Goal: Information Seeking & Learning: Find specific fact

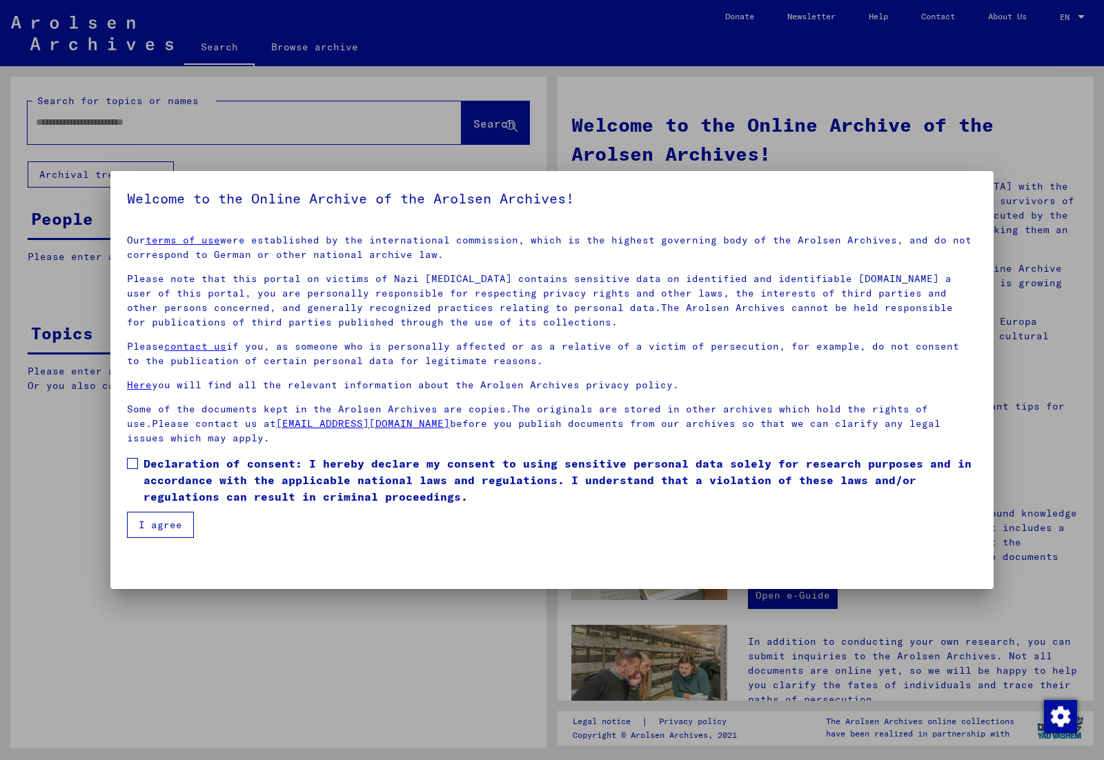
drag, startPoint x: 168, startPoint y: 487, endPoint x: 167, endPoint y: 510, distance: 22.8
click at [168, 488] on span "Declaration of consent: I hereby declare my consent to using sensitive personal…" at bounding box center [559, 480] width 833 height 50
click at [164, 526] on button "I agree" at bounding box center [160, 525] width 67 height 26
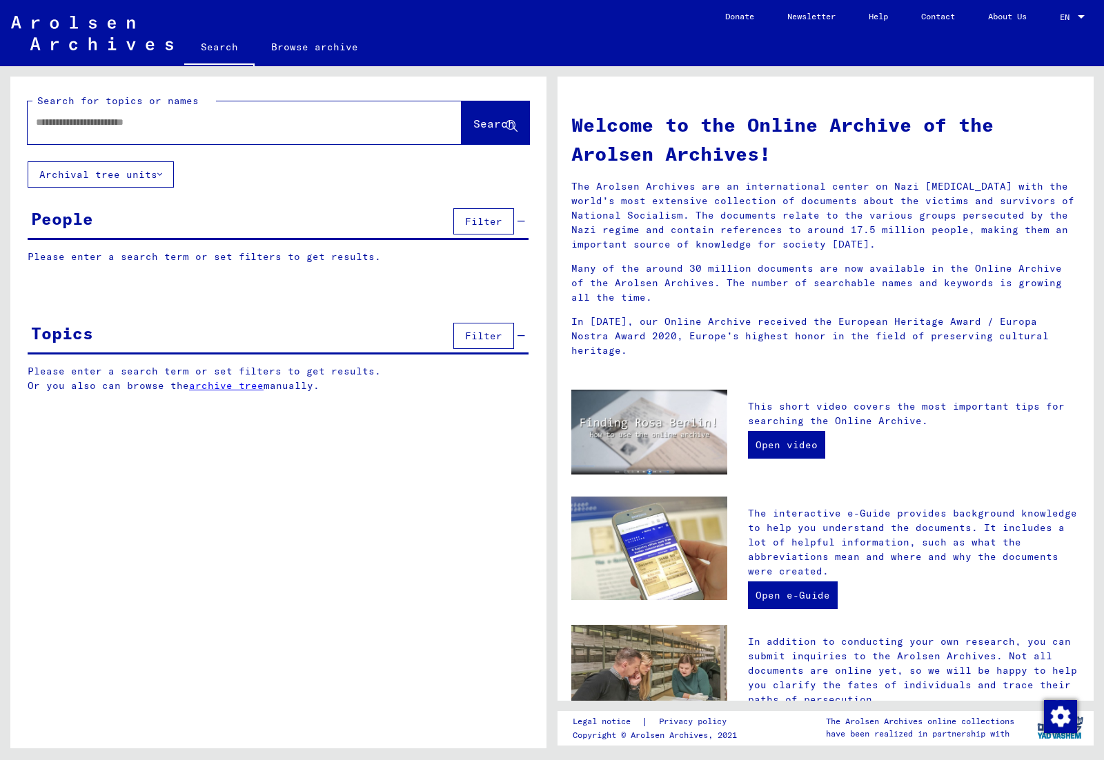
click at [150, 126] on input "text" at bounding box center [228, 122] width 384 height 14
type input "**********"
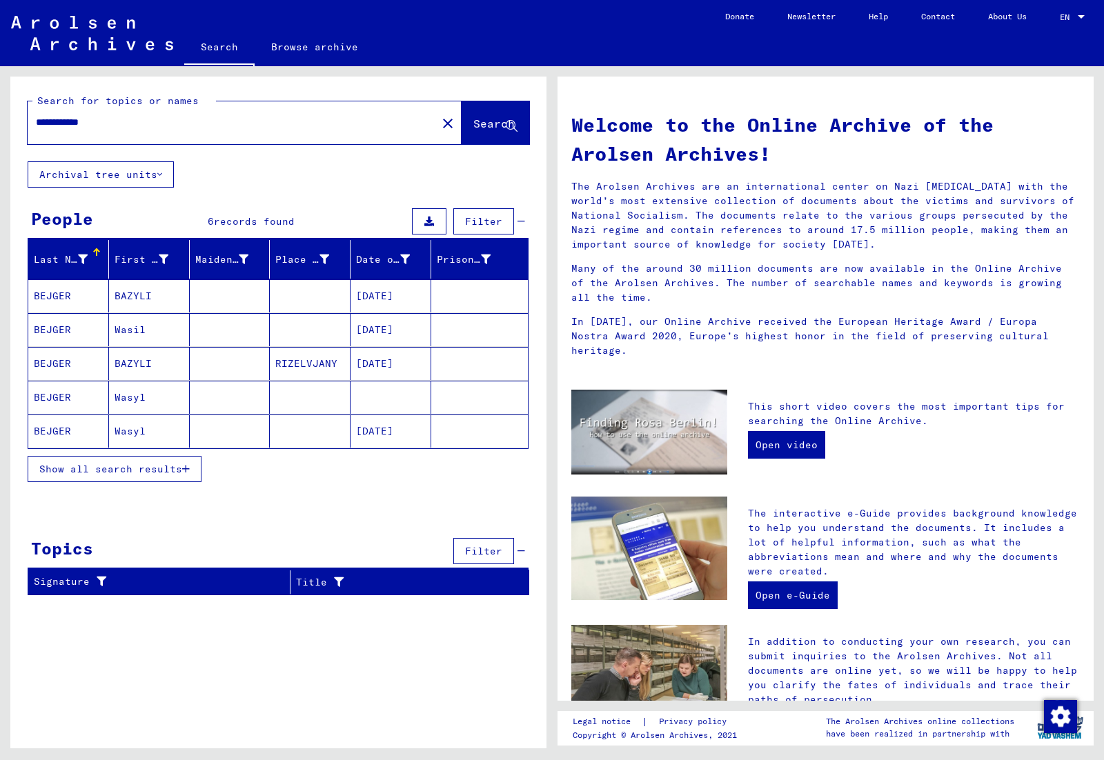
click at [129, 295] on mat-cell "BAZYLI" at bounding box center [149, 295] width 81 height 33
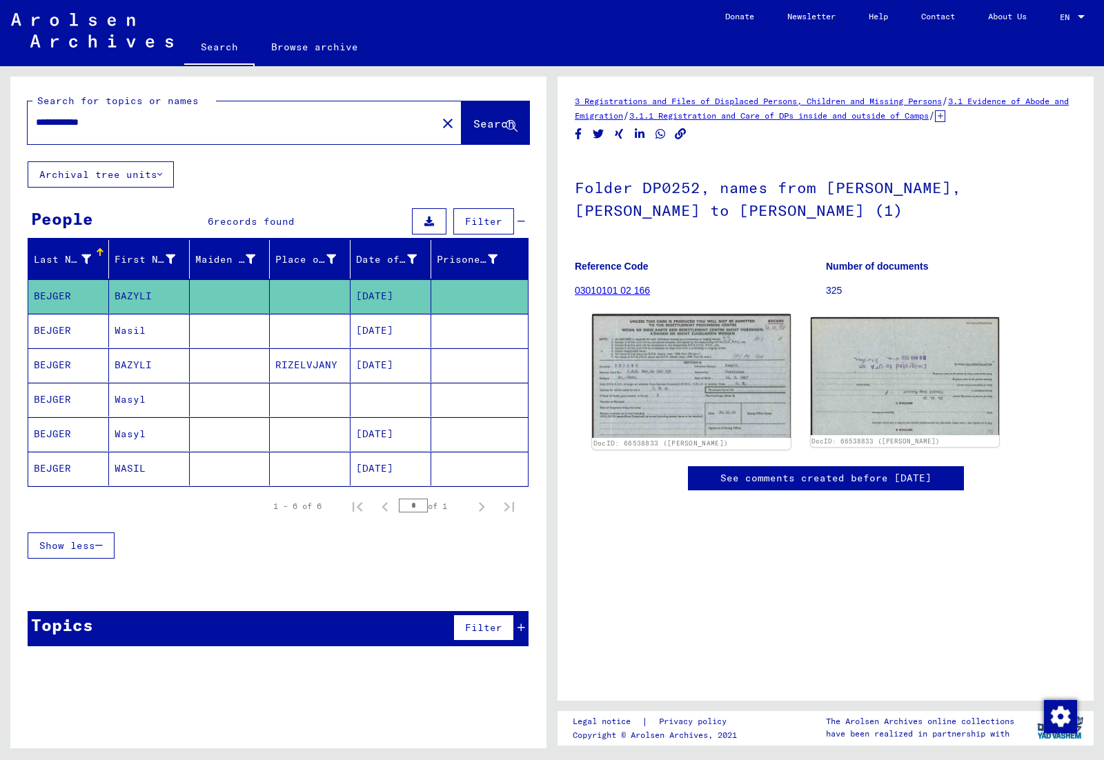
click at [670, 376] on img at bounding box center [691, 376] width 198 height 123
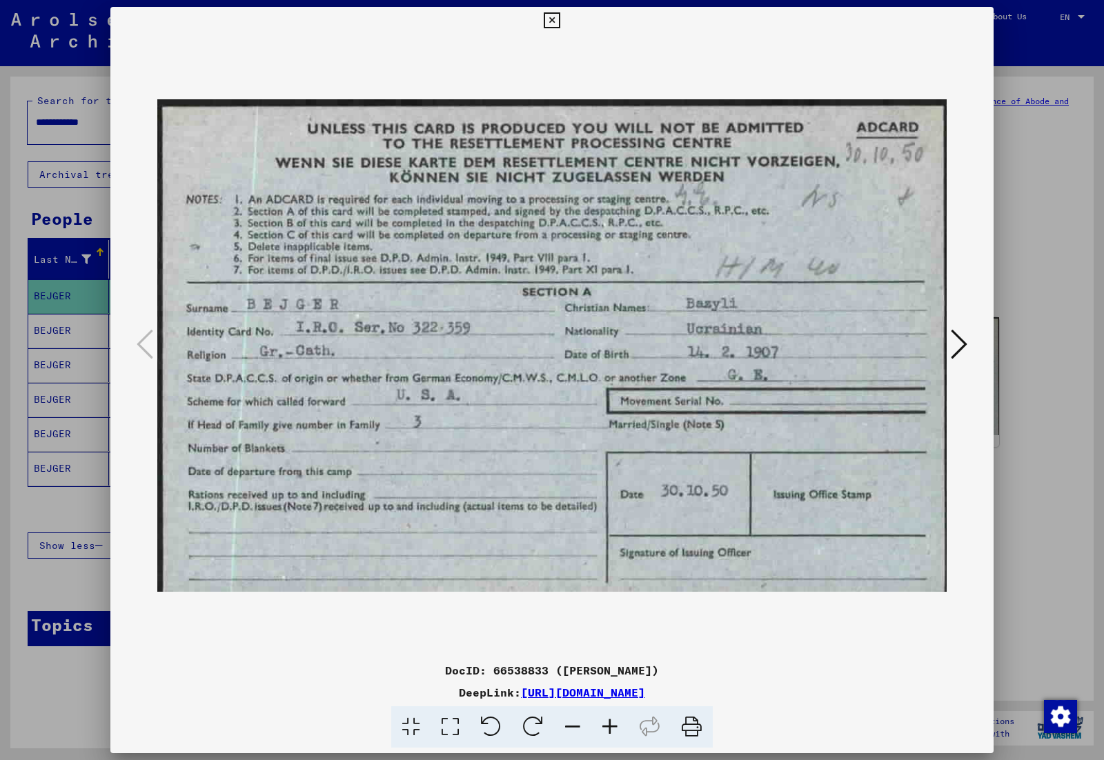
click at [959, 344] on icon at bounding box center [959, 344] width 17 height 33
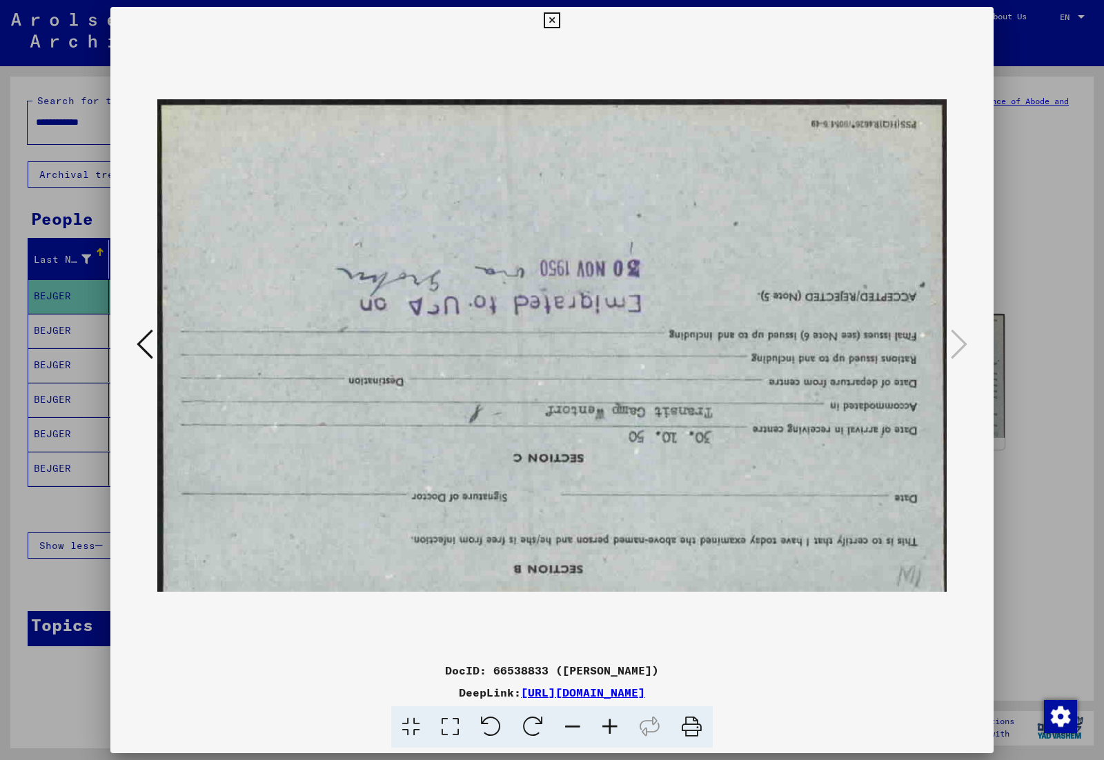
drag, startPoint x: 1032, startPoint y: 341, endPoint x: 882, endPoint y: 338, distance: 149.7
click at [1032, 341] on div at bounding box center [552, 380] width 1104 height 760
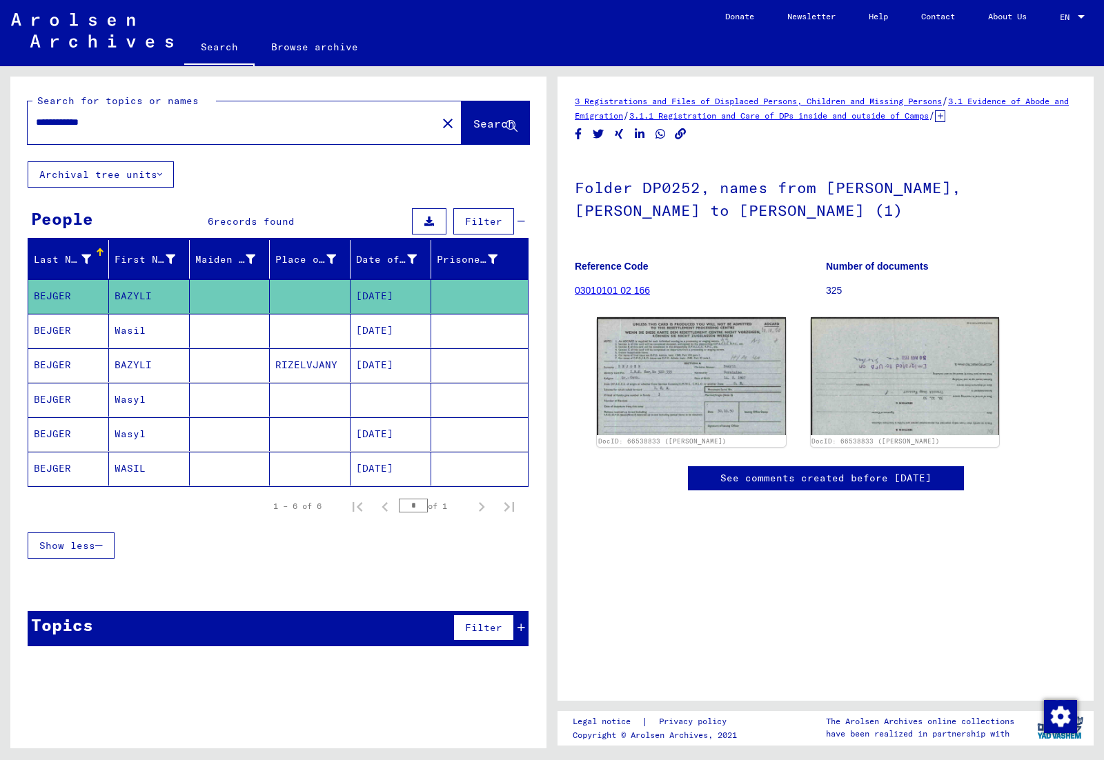
click at [210, 322] on mat-cell at bounding box center [230, 331] width 81 height 34
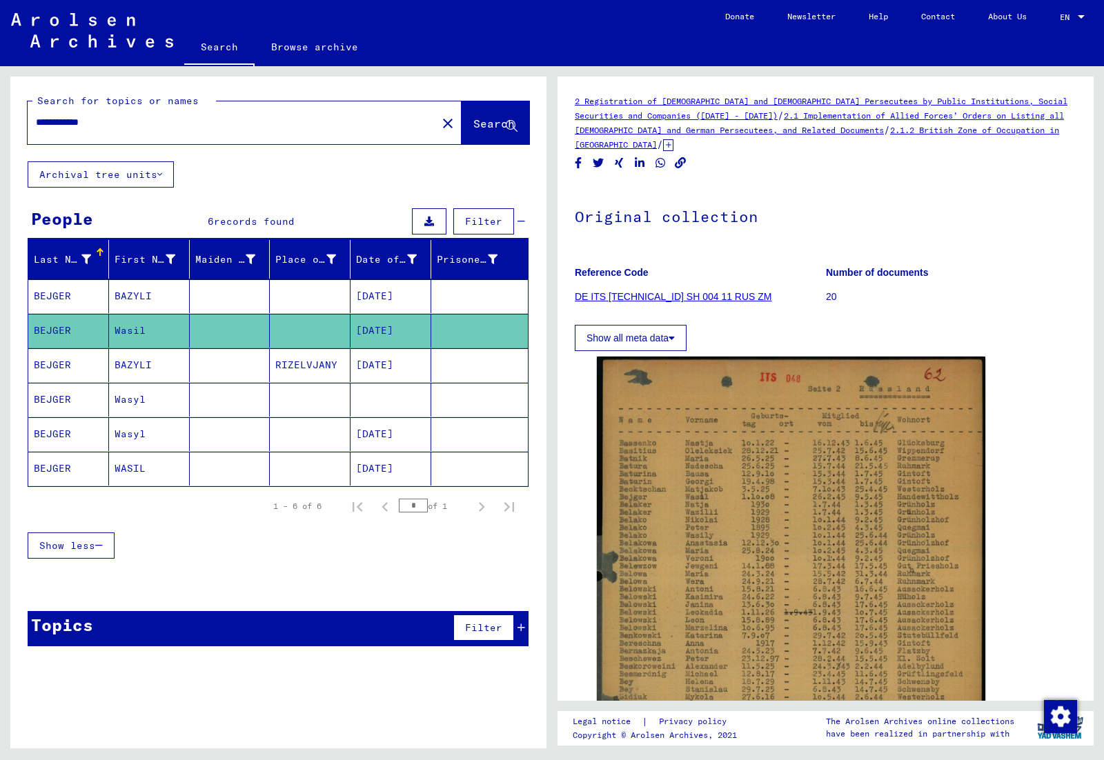
click at [154, 365] on mat-cell "BAZYLI" at bounding box center [149, 365] width 81 height 34
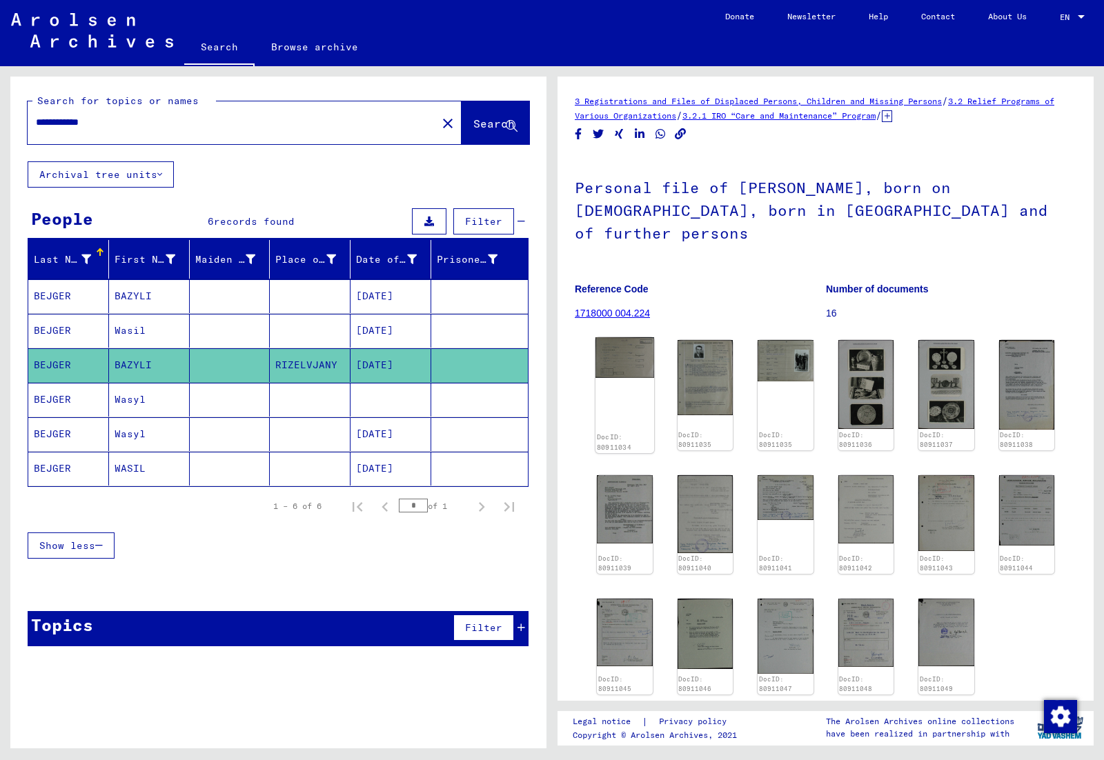
click at [633, 337] on img at bounding box center [624, 357] width 59 height 41
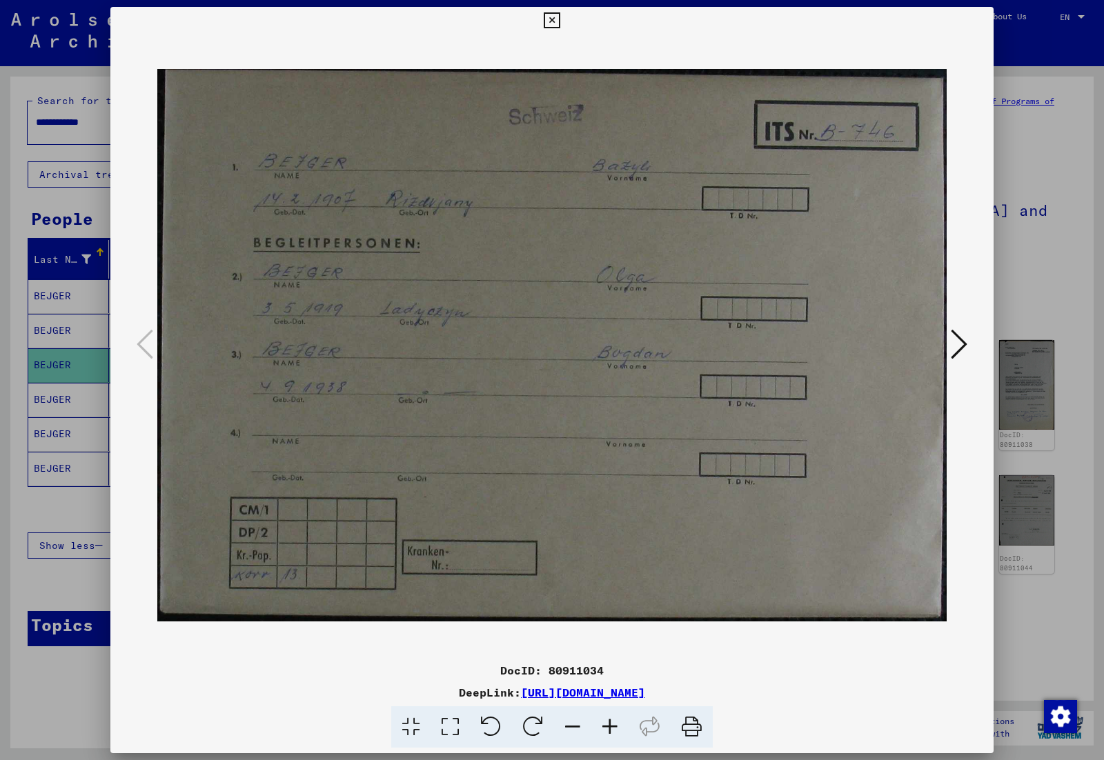
click at [955, 348] on icon at bounding box center [959, 344] width 17 height 33
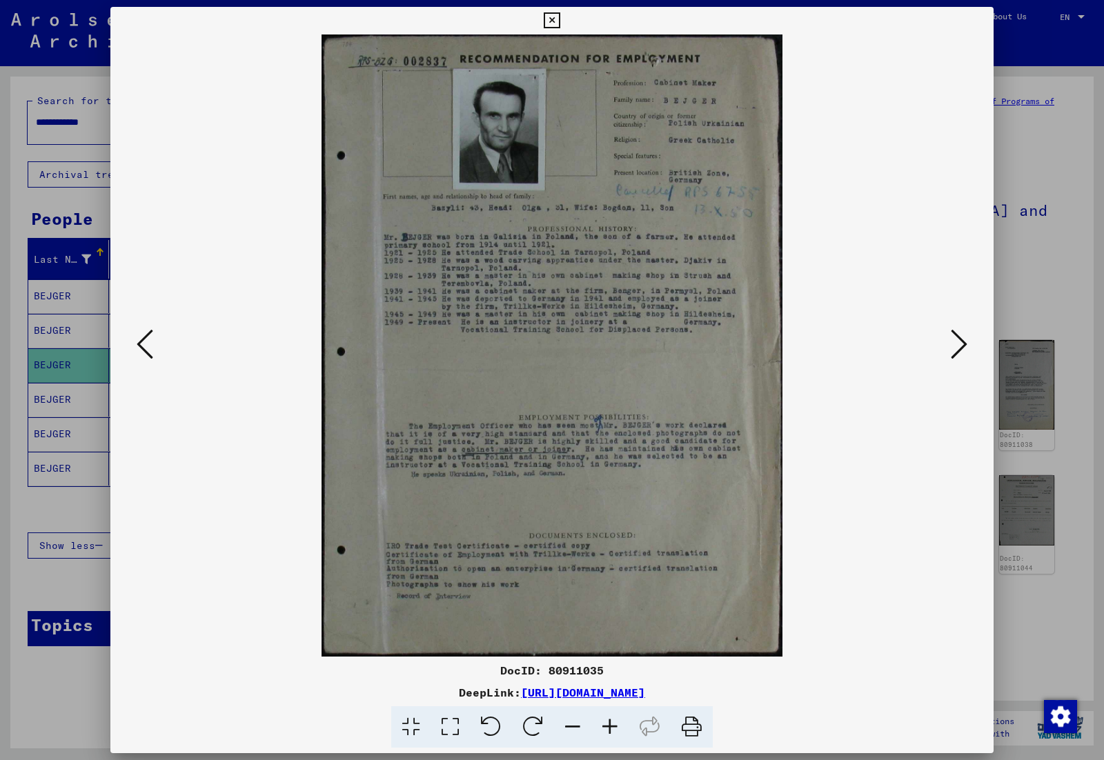
click at [954, 348] on icon at bounding box center [959, 344] width 17 height 33
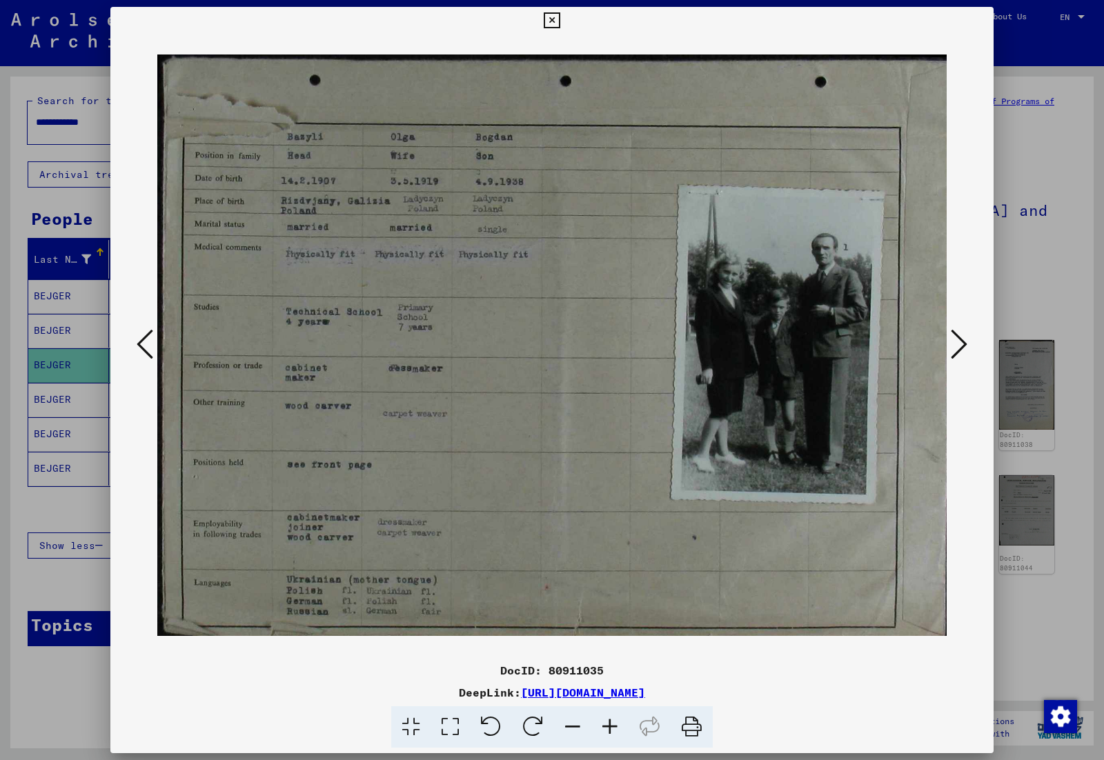
click at [954, 348] on icon at bounding box center [959, 344] width 17 height 33
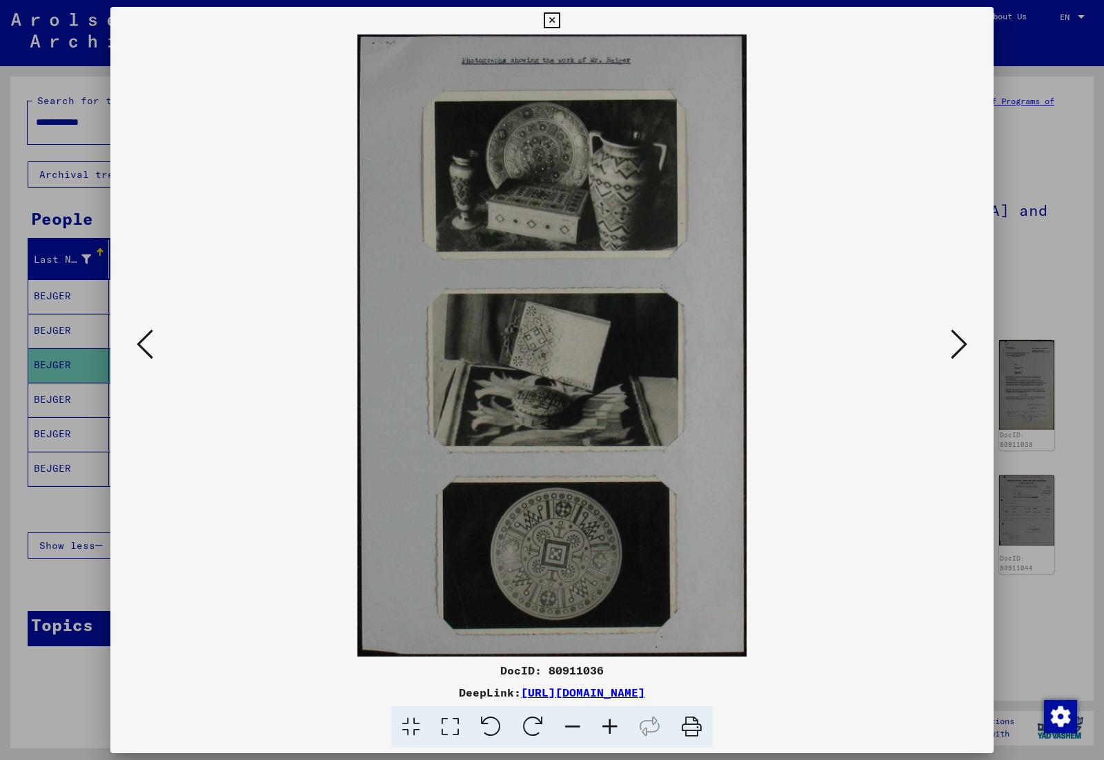
click at [954, 348] on icon at bounding box center [959, 344] width 17 height 33
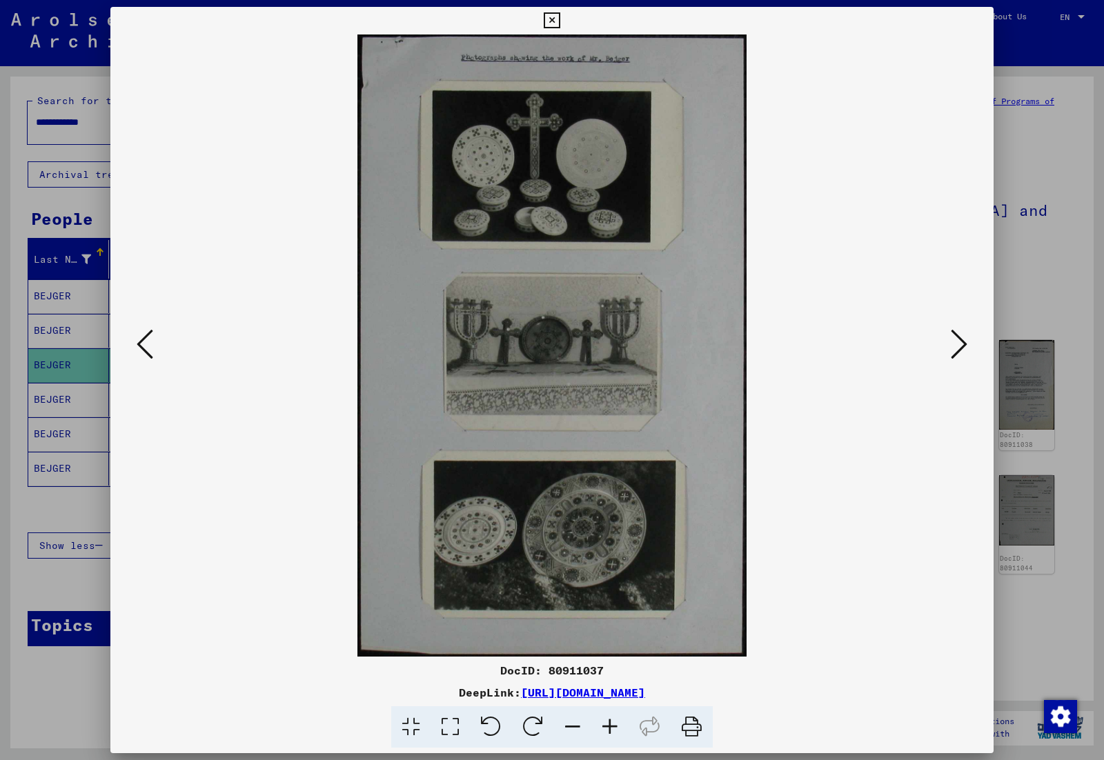
click at [954, 348] on icon at bounding box center [959, 344] width 17 height 33
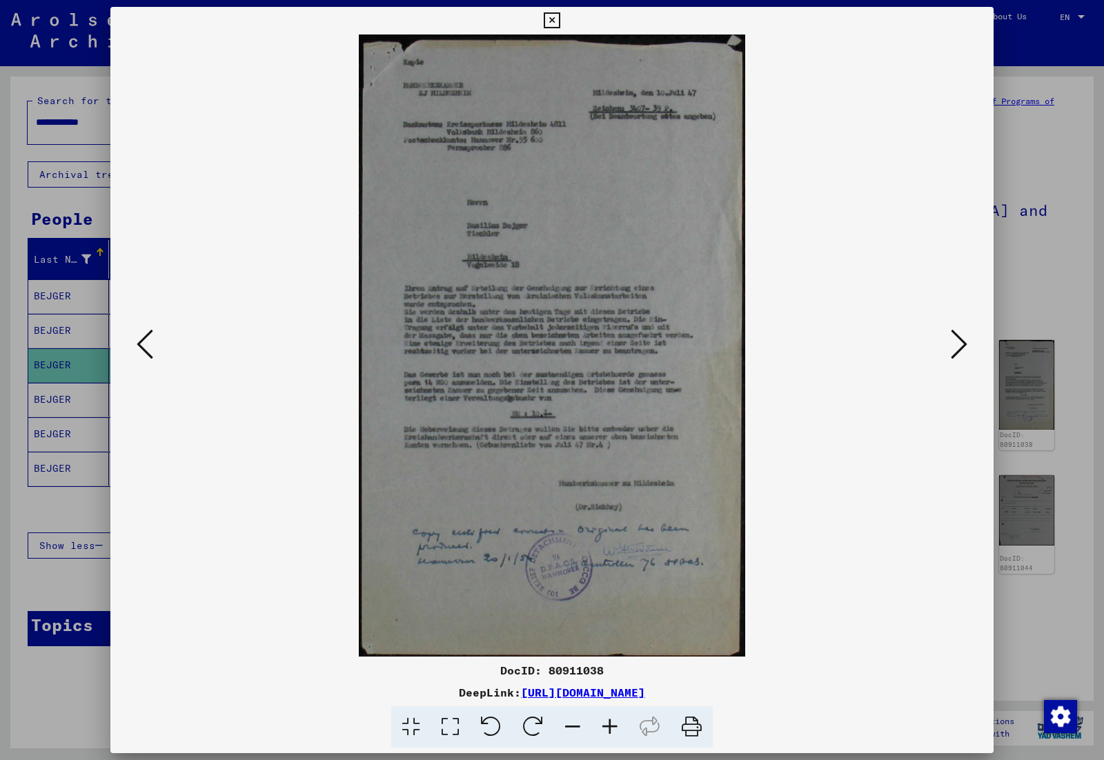
click at [954, 348] on icon at bounding box center [959, 344] width 17 height 33
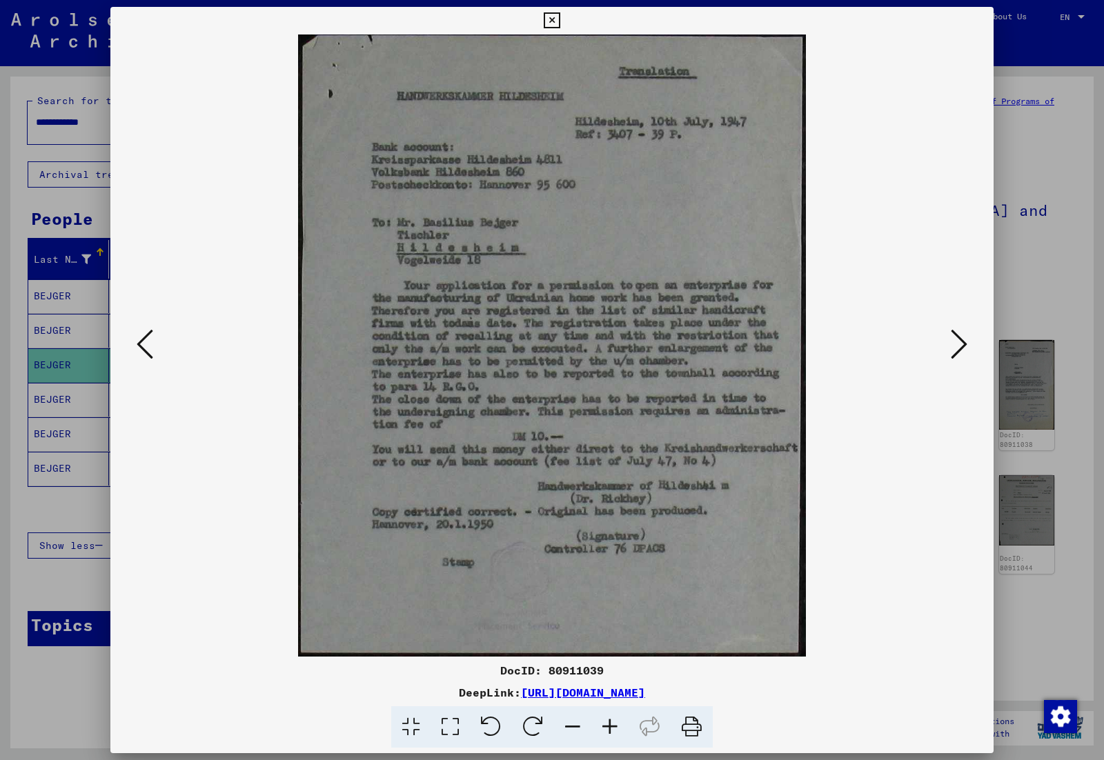
click at [954, 348] on icon at bounding box center [959, 344] width 17 height 33
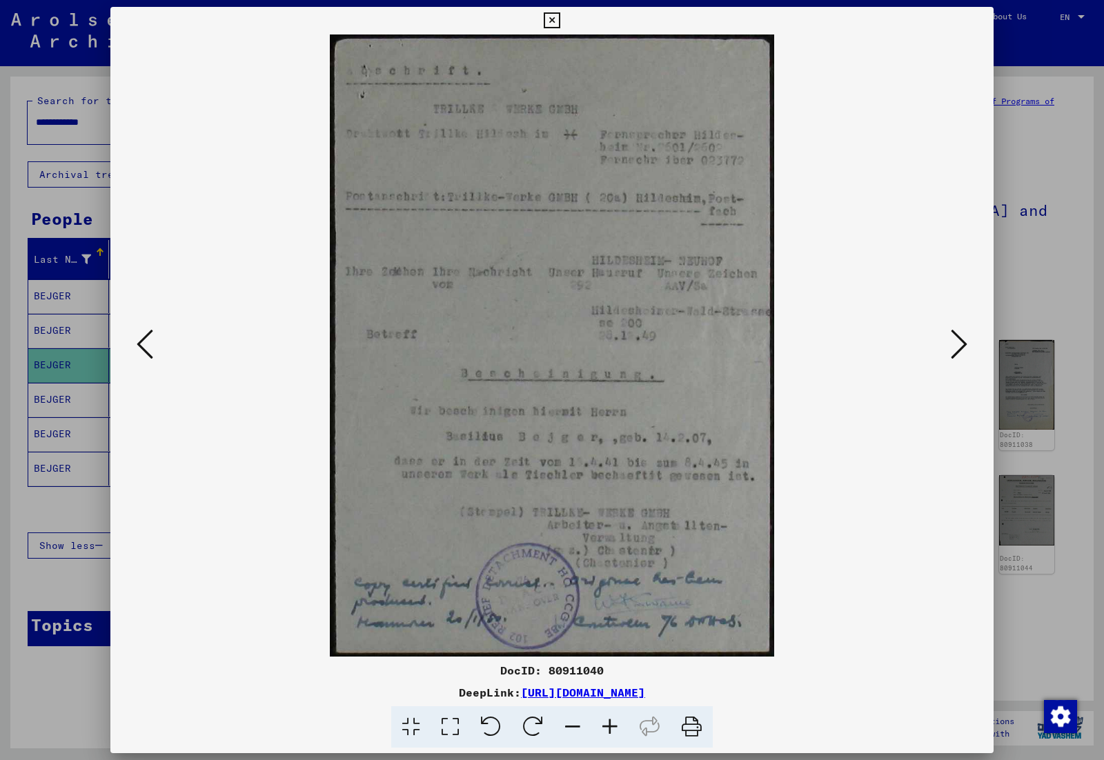
click at [954, 348] on icon at bounding box center [959, 344] width 17 height 33
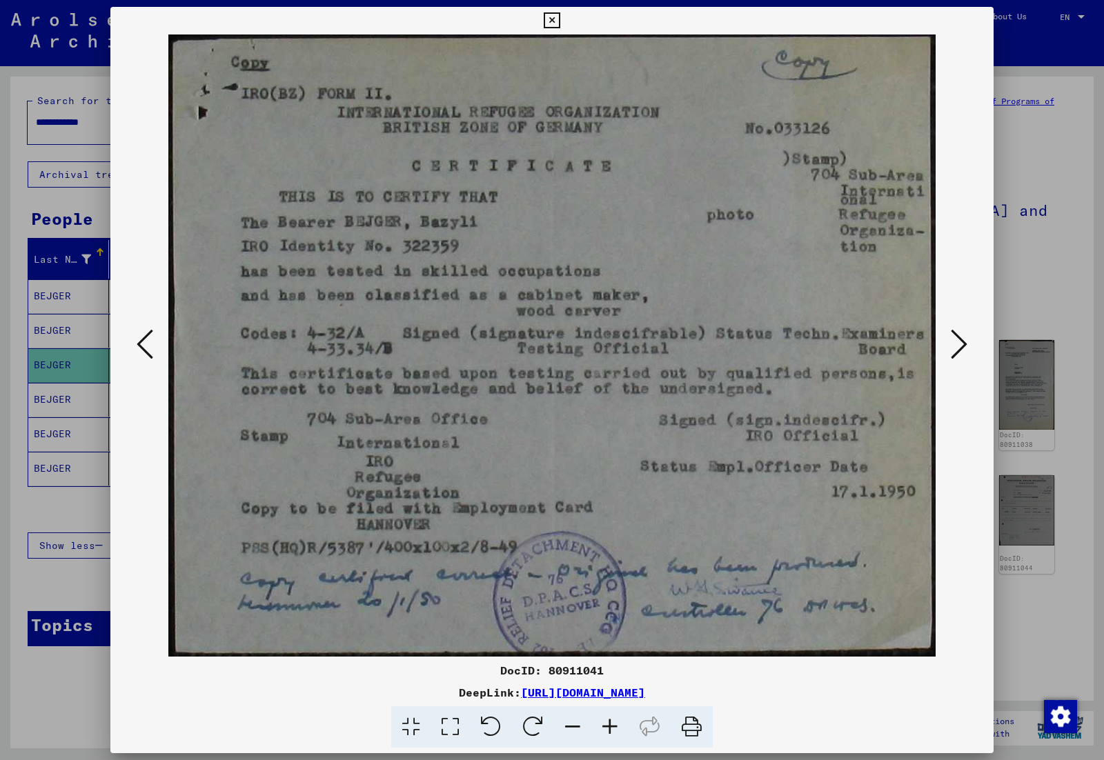
click at [954, 348] on icon at bounding box center [959, 344] width 17 height 33
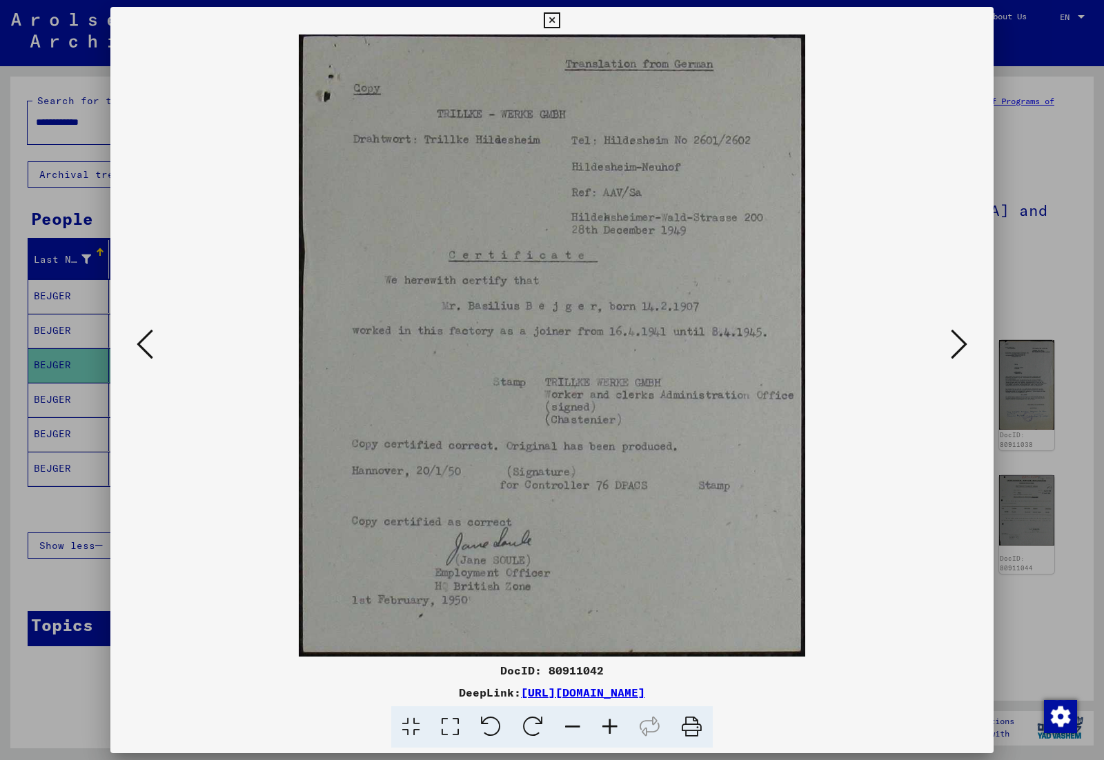
click at [954, 348] on icon at bounding box center [959, 344] width 17 height 33
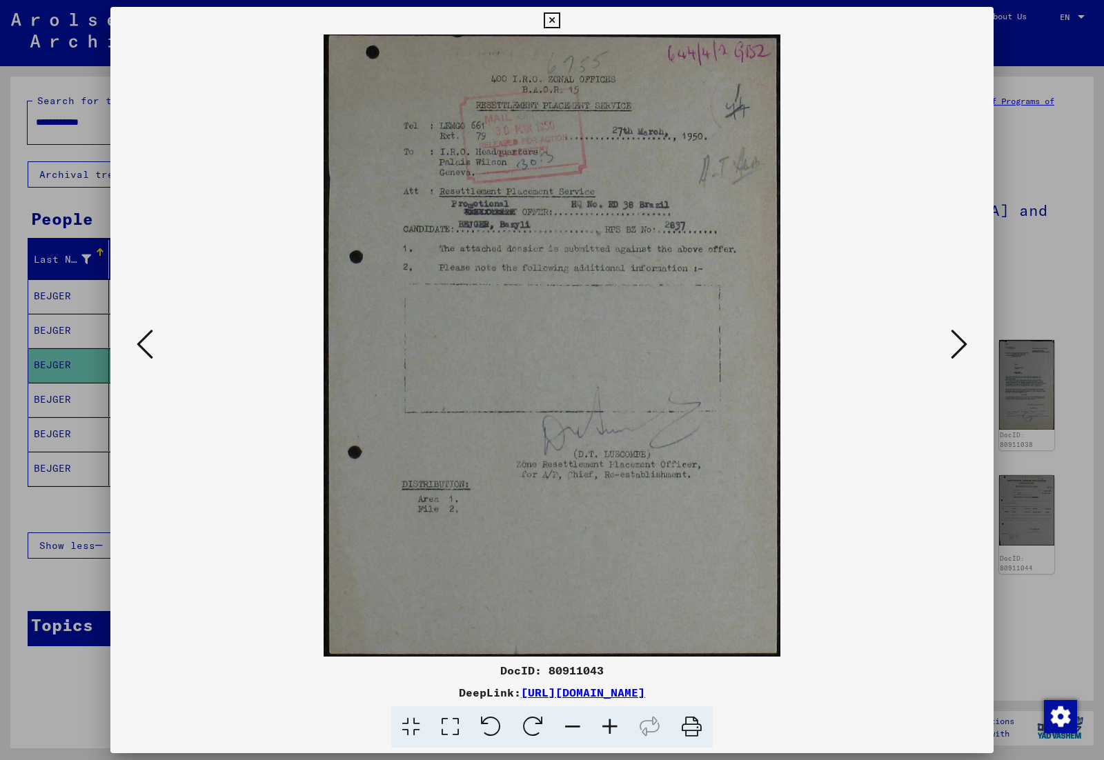
click at [954, 348] on icon at bounding box center [959, 344] width 17 height 33
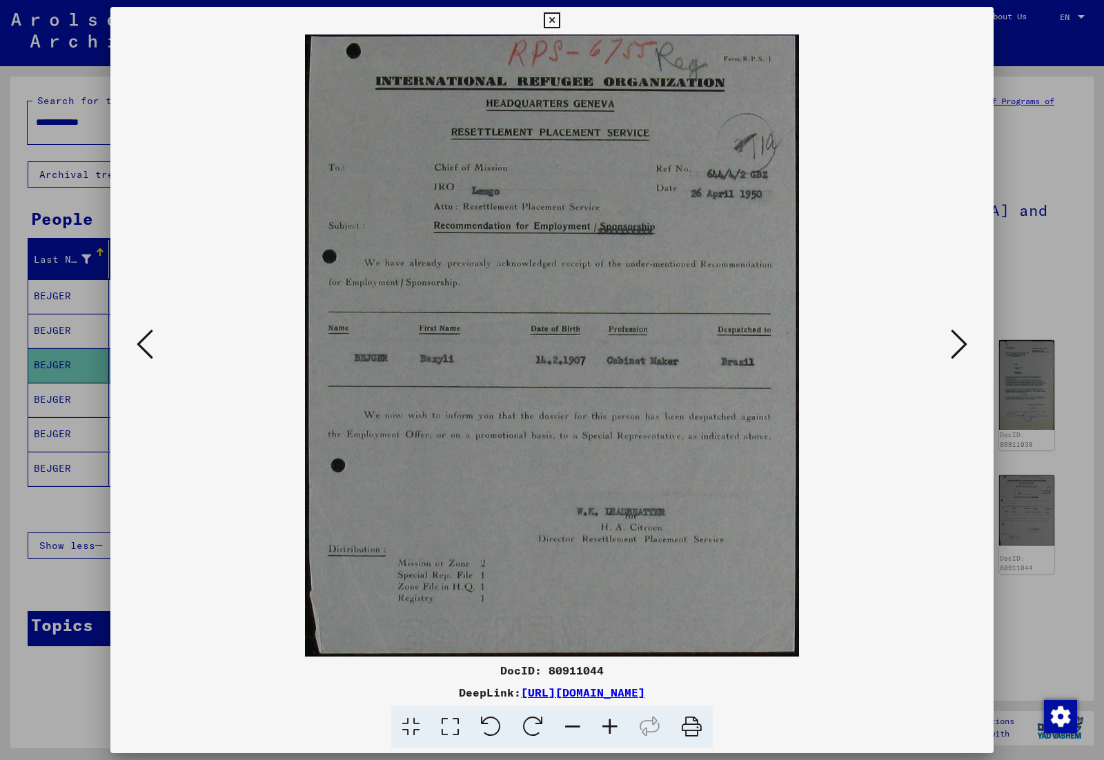
click at [954, 348] on icon at bounding box center [959, 344] width 17 height 33
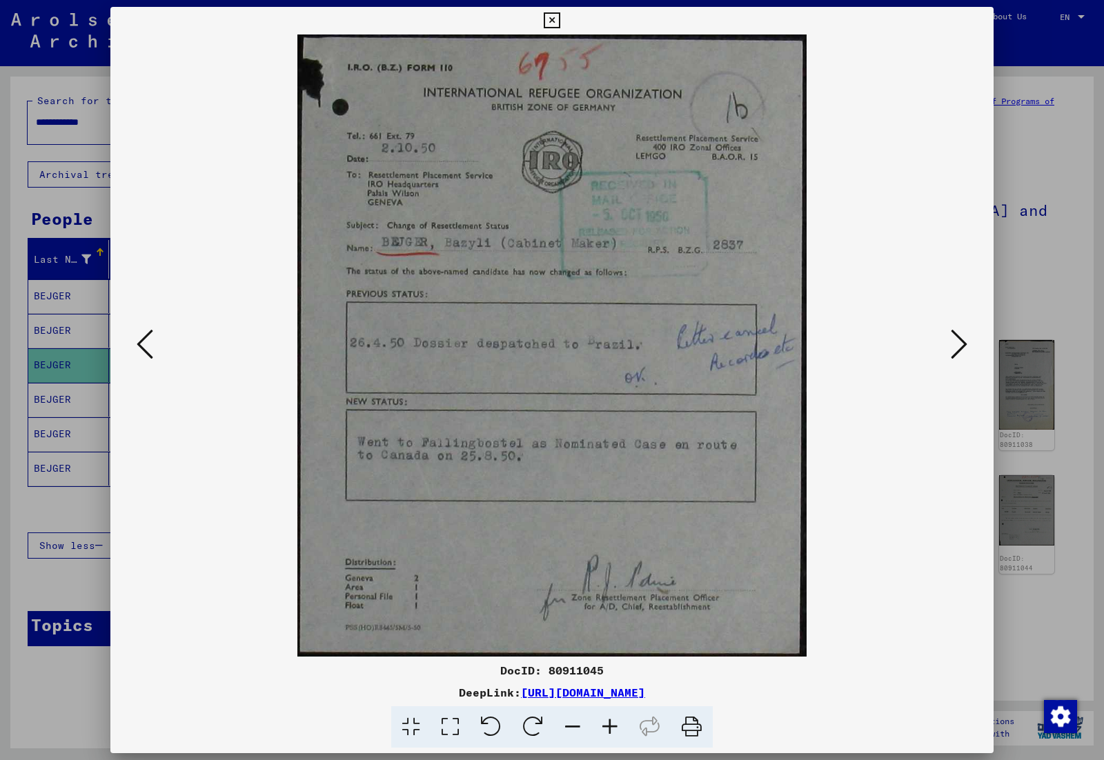
click at [954, 348] on icon at bounding box center [959, 344] width 17 height 33
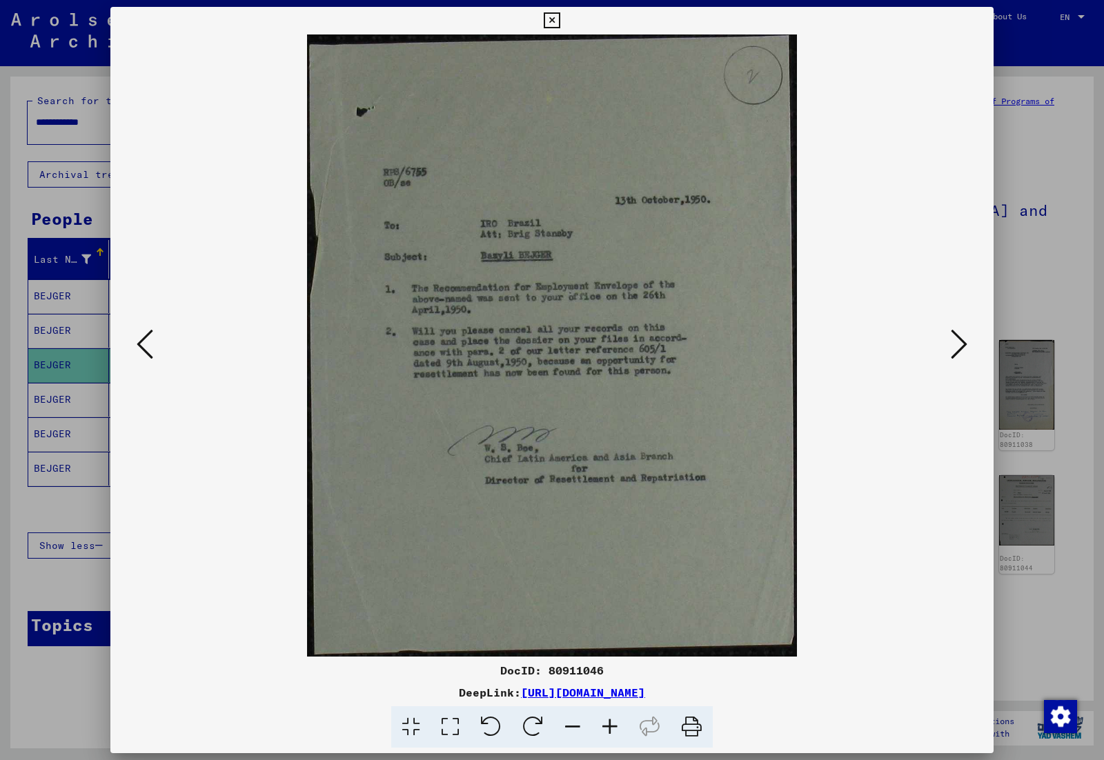
click at [954, 348] on icon at bounding box center [959, 344] width 17 height 33
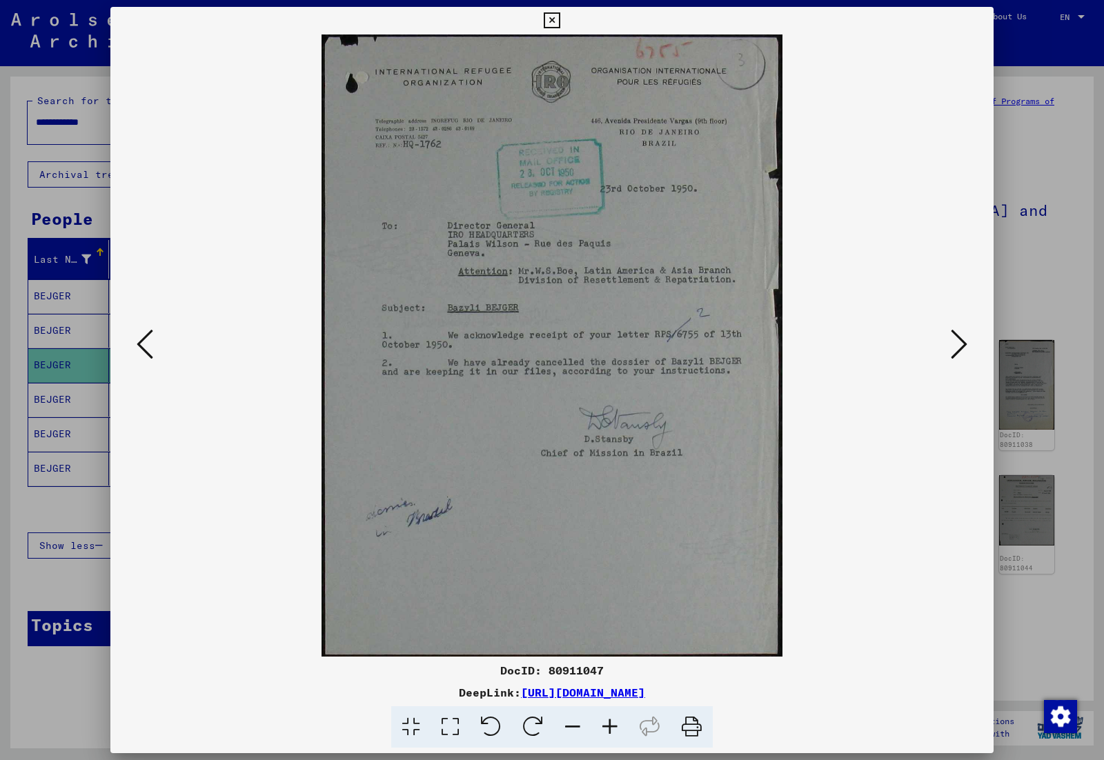
click at [954, 348] on icon at bounding box center [959, 344] width 17 height 33
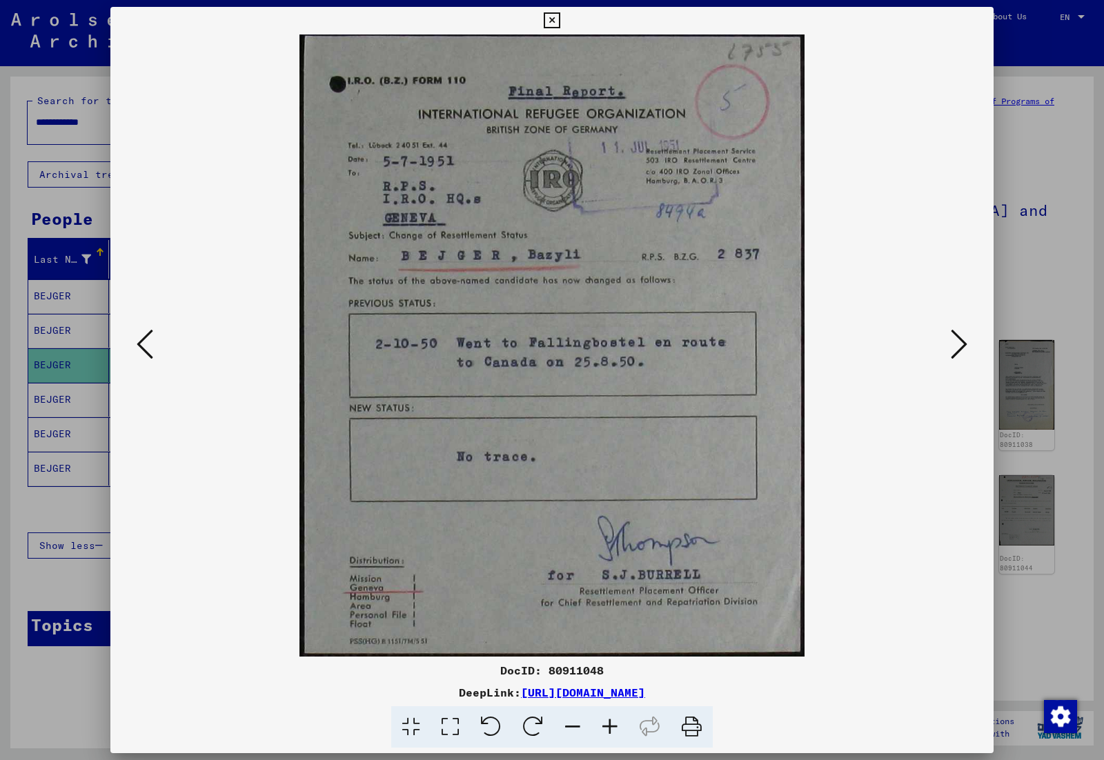
click at [954, 348] on icon at bounding box center [959, 344] width 17 height 33
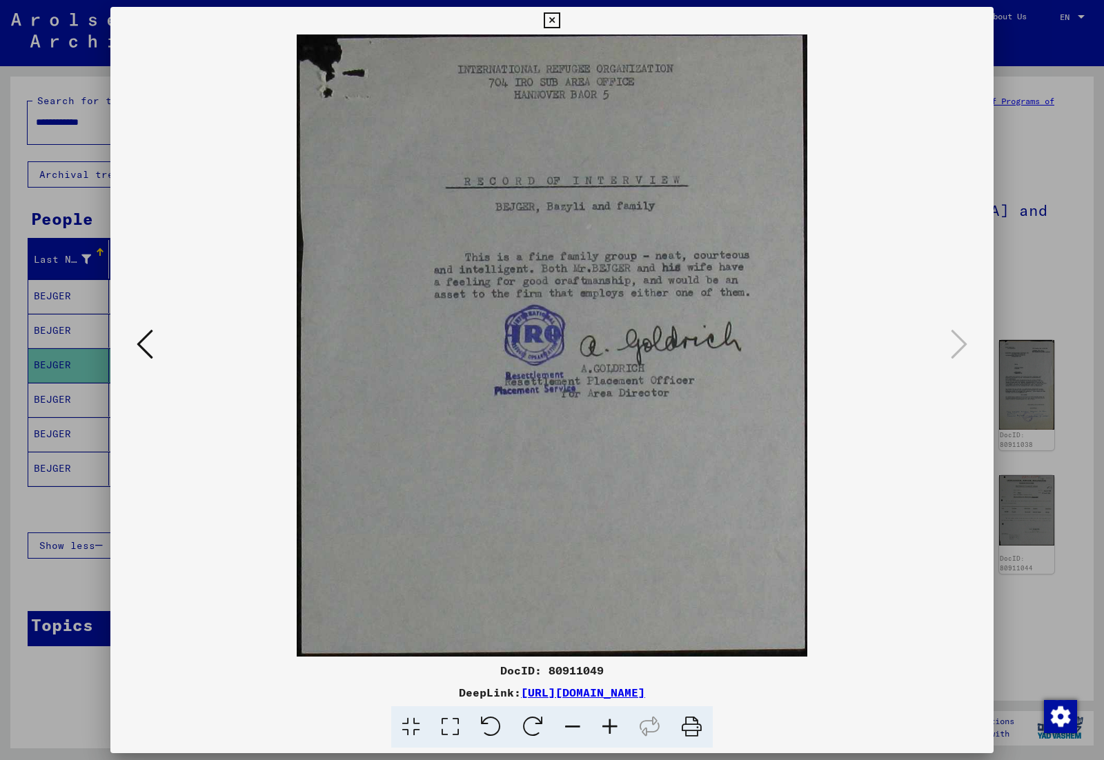
click at [1035, 261] on div at bounding box center [552, 380] width 1104 height 760
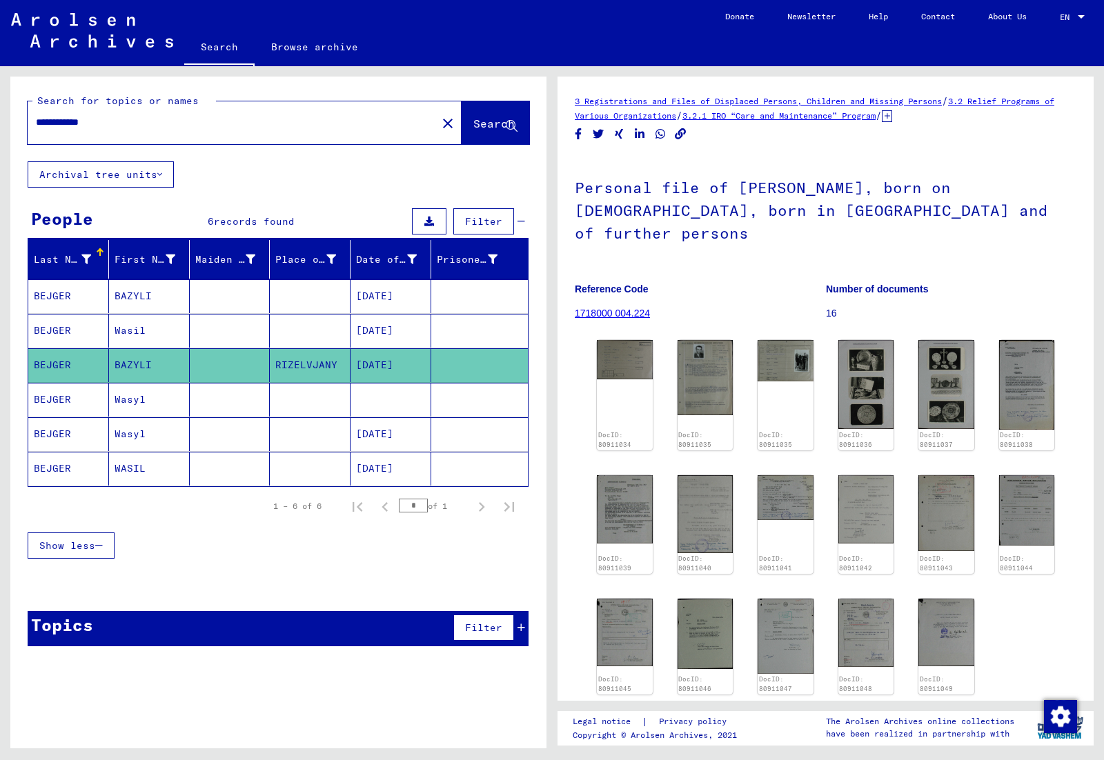
click at [142, 441] on mat-cell "Wasyl" at bounding box center [149, 434] width 81 height 34
